Goal: Task Accomplishment & Management: Complete application form

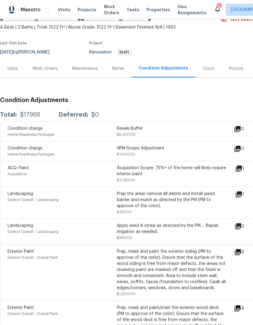
scroll to position [33, 0]
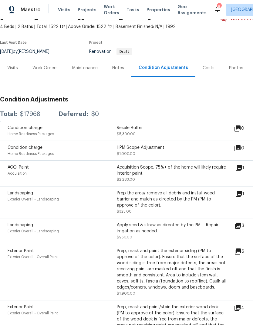
click at [48, 67] on div "Work Orders" at bounding box center [44, 68] width 25 height 6
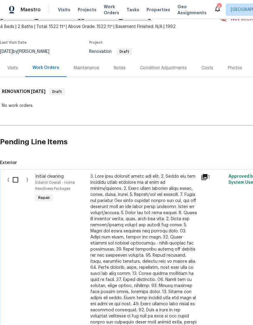
scroll to position [33, 0]
click at [18, 178] on input "checkbox" at bounding box center [17, 179] width 17 height 13
checkbox input "true"
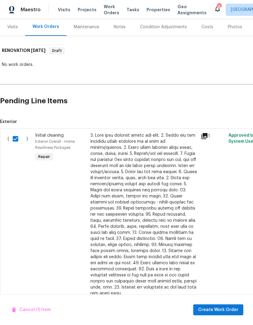
scroll to position [74, 0]
click at [220, 307] on span "Create Work Order" at bounding box center [218, 310] width 40 height 8
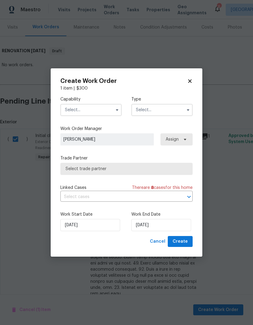
click at [108, 107] on input "text" at bounding box center [90, 110] width 61 height 12
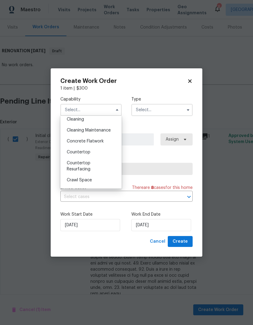
scroll to position [87, 0]
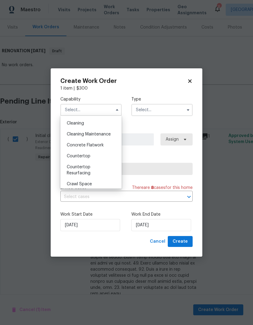
click at [99, 119] on div "Cleaning" at bounding box center [91, 123] width 58 height 11
type input "Cleaning"
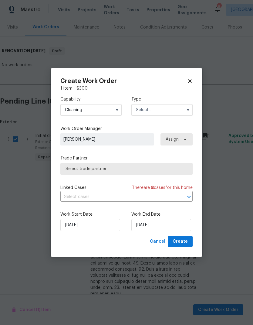
click at [168, 109] on input "text" at bounding box center [161, 110] width 61 height 12
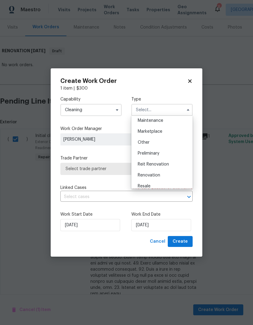
scroll to position [100, 0]
click at [162, 175] on div "Renovation" at bounding box center [162, 175] width 58 height 11
type input "Renovation"
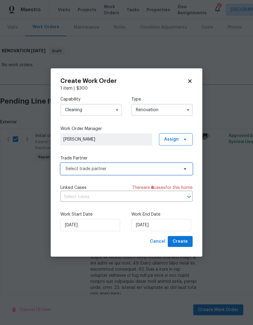
click at [155, 165] on span "Select trade partner" at bounding box center [126, 169] width 132 height 12
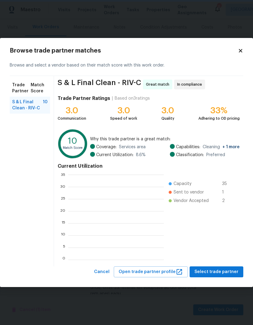
scroll to position [85, 95]
click at [221, 269] on span "Select trade partner" at bounding box center [216, 272] width 44 height 8
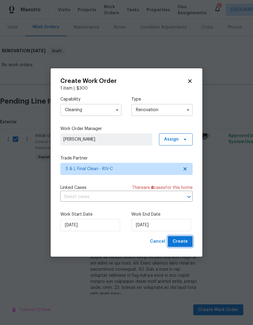
click at [187, 240] on span "Create" at bounding box center [180, 242] width 15 height 8
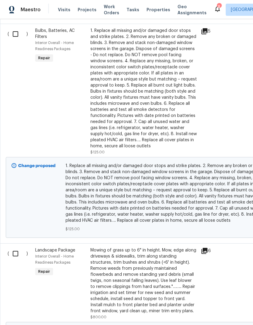
scroll to position [0, 0]
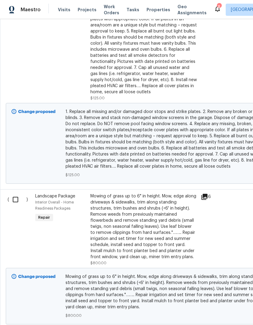
click at [16, 205] on input "checkbox" at bounding box center [17, 199] width 17 height 13
checkbox input "true"
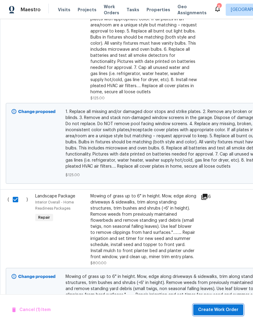
click at [222, 306] on button "Create Work Order" at bounding box center [218, 309] width 50 height 11
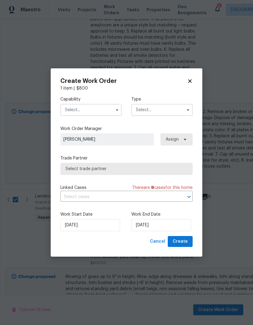
click at [105, 109] on input "text" at bounding box center [90, 110] width 61 height 12
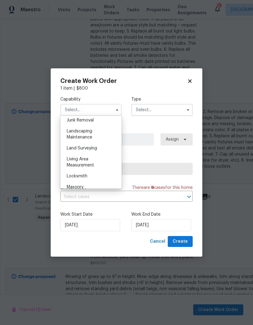
scroll to position [395, 0]
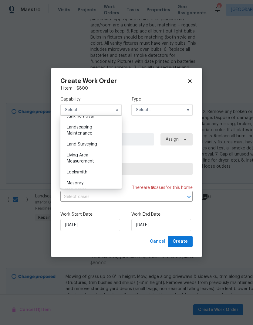
click at [99, 132] on div "Landscaping Maintenance" at bounding box center [91, 130] width 58 height 17
type input "Landscaping Maintenance"
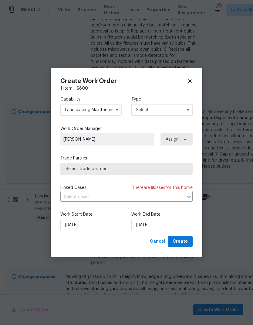
click at [168, 109] on input "text" at bounding box center [161, 110] width 61 height 12
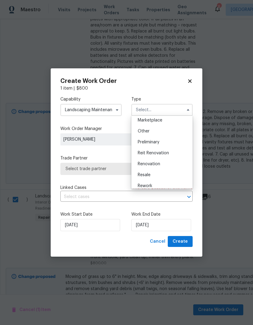
scroll to position [111, 0]
click at [163, 165] on div "Renovation" at bounding box center [162, 164] width 58 height 11
type input "Renovation"
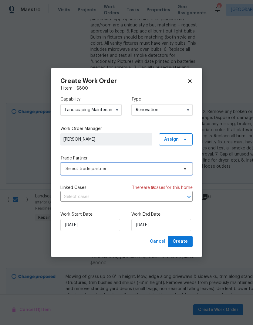
click at [134, 166] on span "Select trade partner" at bounding box center [122, 169] width 113 height 6
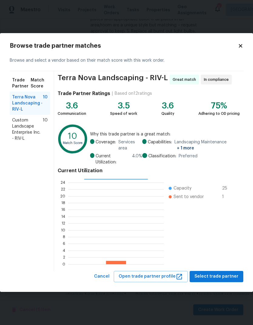
click at [18, 127] on span "Custom Landscape Enterprise Inc. - RIV-L" at bounding box center [27, 129] width 31 height 24
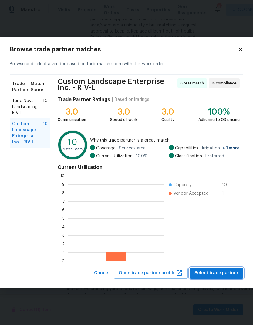
click at [220, 270] on span "Select trade partner" at bounding box center [216, 273] width 44 height 8
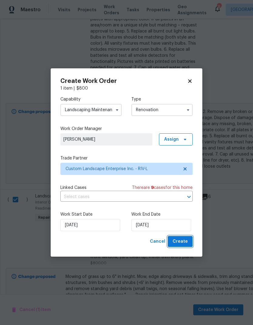
click at [187, 240] on span "Create" at bounding box center [180, 242] width 15 height 8
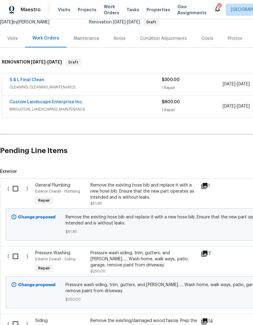
click at [14, 186] on input "checkbox" at bounding box center [17, 188] width 17 height 13
checkbox input "true"
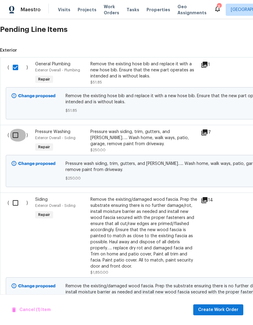
click at [12, 133] on input "checkbox" at bounding box center [17, 135] width 17 height 13
checkbox input "true"
click at [13, 202] on input "checkbox" at bounding box center [17, 202] width 17 height 13
checkbox input "true"
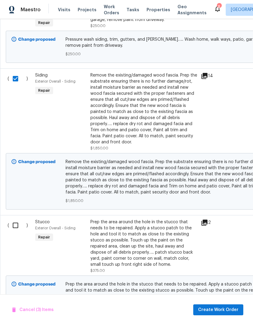
click at [15, 225] on input "checkbox" at bounding box center [17, 225] width 17 height 13
checkbox input "true"
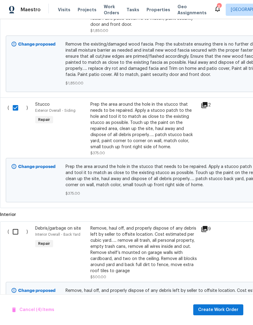
click at [15, 232] on input "checkbox" at bounding box center [17, 231] width 17 height 13
checkbox input "true"
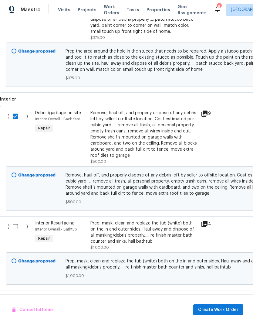
click at [16, 228] on input "checkbox" at bounding box center [17, 226] width 17 height 13
checkbox input "true"
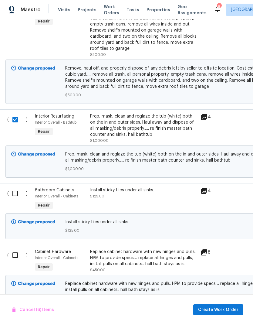
click at [15, 195] on input "checkbox" at bounding box center [17, 193] width 17 height 13
checkbox input "true"
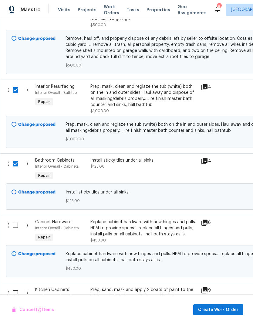
click at [16, 227] on input "checkbox" at bounding box center [17, 225] width 17 height 13
checkbox input "true"
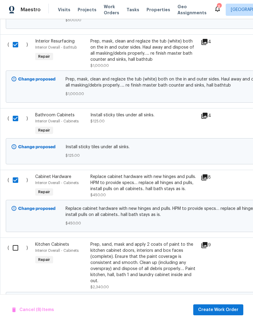
click at [17, 249] on input "checkbox" at bounding box center [17, 247] width 17 height 13
checkbox input "true"
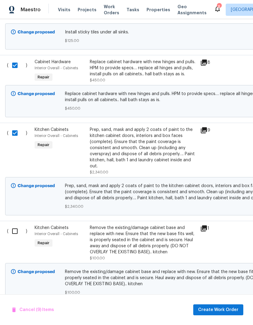
click at [16, 232] on input "checkbox" at bounding box center [16, 231] width 17 height 13
checkbox input "true"
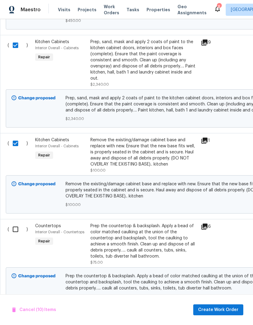
click at [17, 233] on input "checkbox" at bounding box center [17, 229] width 17 height 13
checkbox input "true"
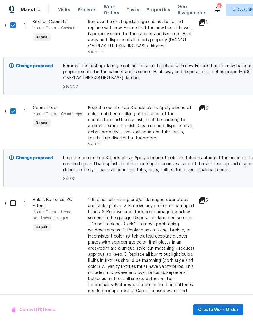
click at [16, 206] on input "checkbox" at bounding box center [15, 203] width 17 height 13
checkbox input "true"
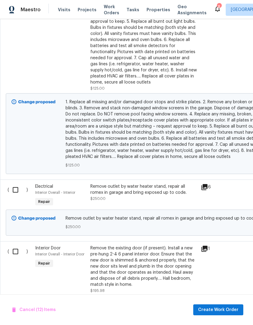
click at [19, 196] on input "checkbox" at bounding box center [17, 189] width 17 height 13
checkbox input "true"
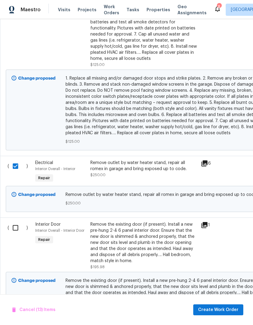
click at [16, 228] on input "checkbox" at bounding box center [17, 227] width 17 height 13
checkbox input "true"
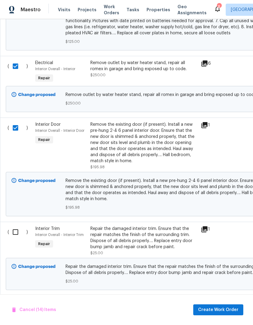
click at [16, 233] on input "checkbox" at bounding box center [17, 231] width 17 height 13
checkbox input "true"
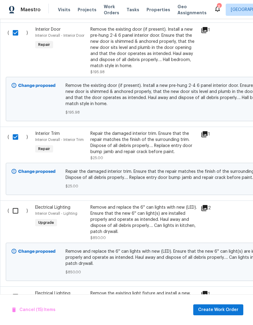
click at [12, 215] on input "checkbox" at bounding box center [17, 210] width 17 height 13
checkbox input "true"
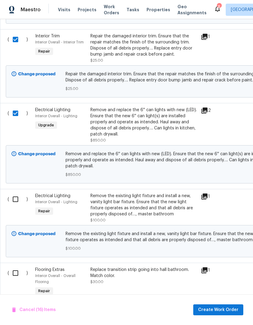
click at [14, 202] on input "checkbox" at bounding box center [17, 199] width 17 height 13
checkbox input "true"
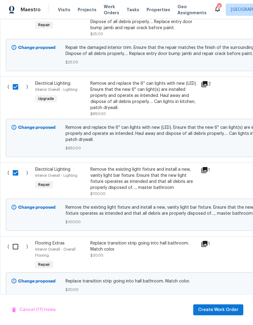
click at [16, 250] on input "checkbox" at bounding box center [17, 246] width 17 height 13
checkbox input "true"
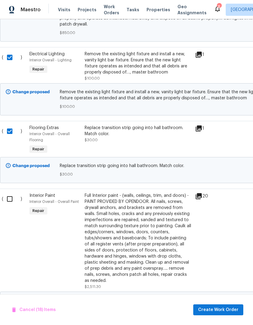
click at [10, 204] on input "checkbox" at bounding box center [11, 198] width 17 height 13
checkbox input "true"
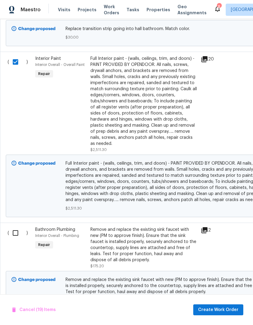
click at [15, 233] on input "checkbox" at bounding box center [17, 232] width 17 height 13
checkbox input "true"
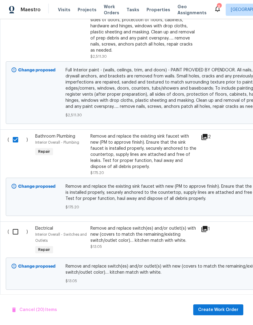
click at [17, 230] on input "checkbox" at bounding box center [17, 231] width 17 height 13
checkbox input "true"
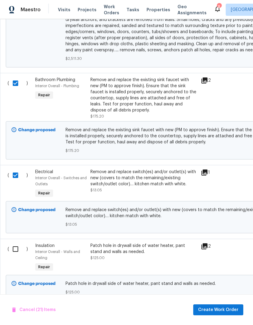
click at [17, 250] on input "checkbox" at bounding box center [17, 248] width 17 height 13
checkbox input "true"
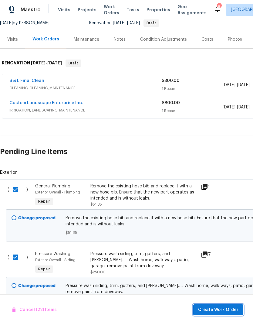
click at [221, 308] on span "Create Work Order" at bounding box center [218, 310] width 40 height 8
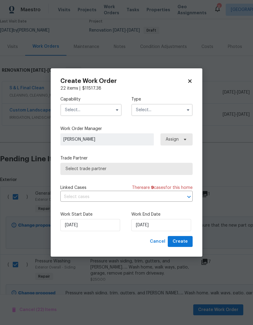
click at [105, 107] on input "text" at bounding box center [90, 110] width 61 height 12
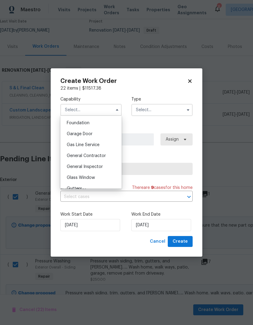
click at [109, 156] on div "General Contractor" at bounding box center [91, 155] width 58 height 11
type input "General Contractor"
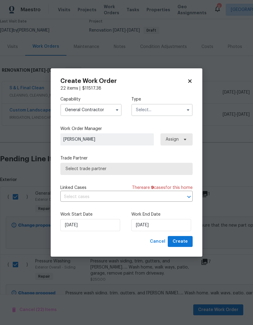
click at [167, 108] on input "text" at bounding box center [161, 110] width 61 height 12
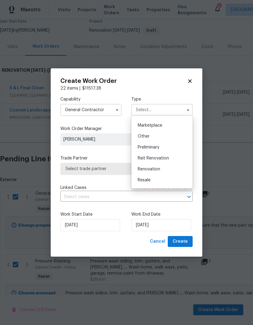
click at [164, 171] on div "Renovation" at bounding box center [162, 169] width 58 height 11
type input "Renovation"
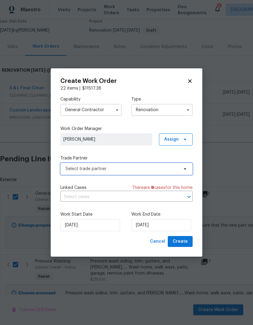
click at [147, 167] on span "Select trade partner" at bounding box center [122, 169] width 113 height 6
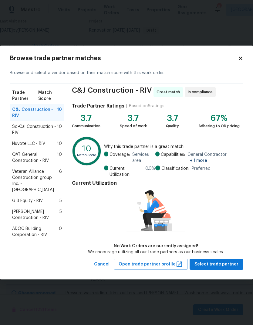
click at [28, 198] on span "G 3 Equity - RIV" at bounding box center [27, 201] width 31 height 6
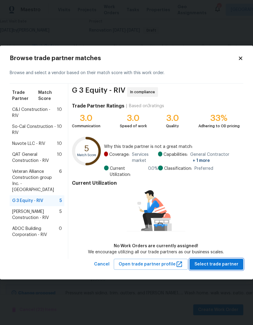
click at [222, 263] on span "Select trade partner" at bounding box center [216, 264] width 44 height 8
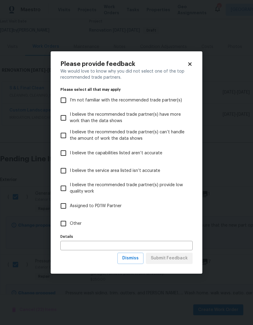
click at [63, 223] on input "Other" at bounding box center [63, 223] width 13 height 13
checkbox input "true"
click at [180, 259] on span "Submit Feedback" at bounding box center [169, 258] width 37 height 8
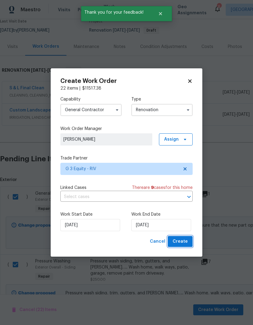
click at [182, 242] on span "Create" at bounding box center [180, 242] width 15 height 8
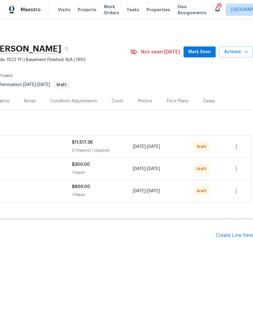
scroll to position [0, 90]
